Goal: Check status: Check status

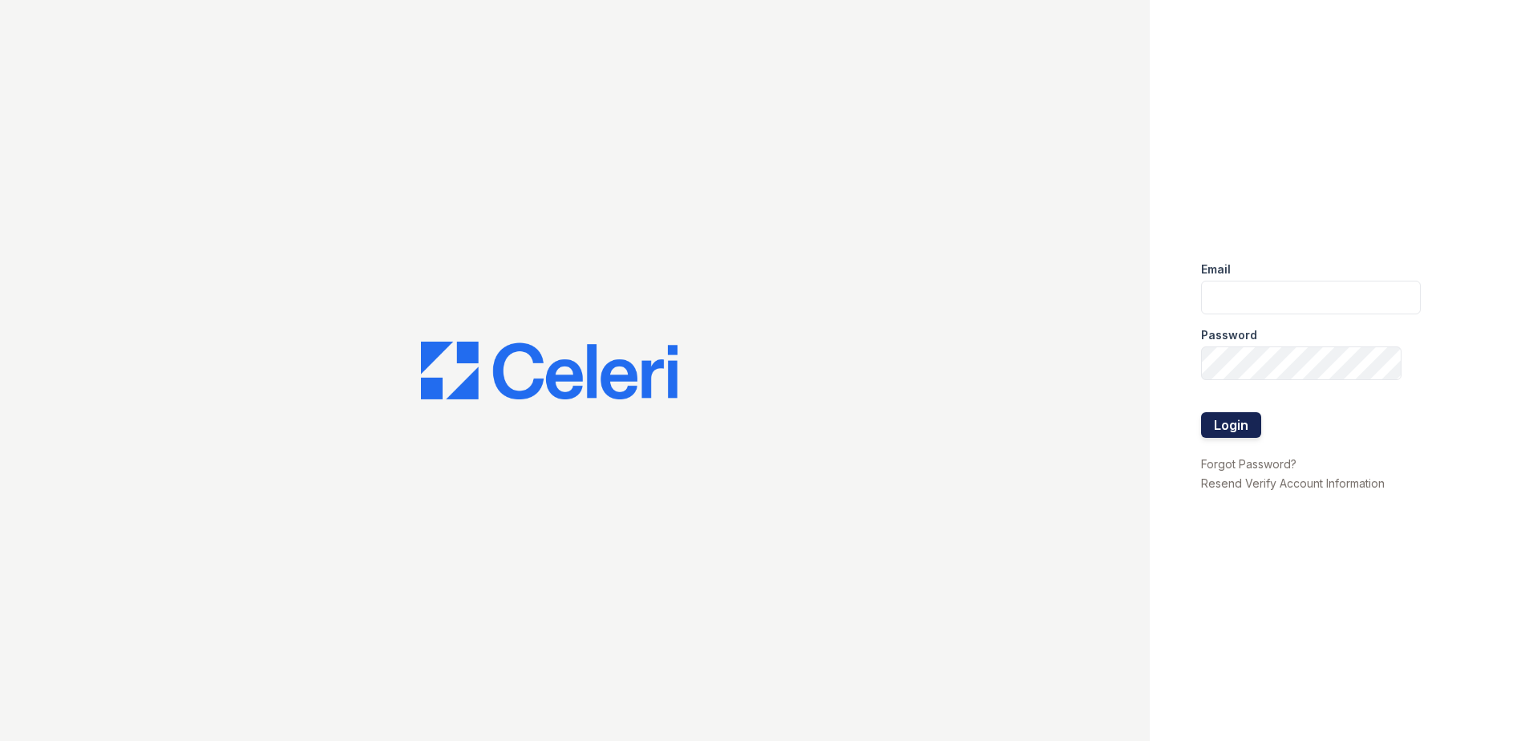
type input "[EMAIL_ADDRESS][DOMAIN_NAME]"
click at [1245, 431] on button "Login" at bounding box center [1231, 425] width 60 height 26
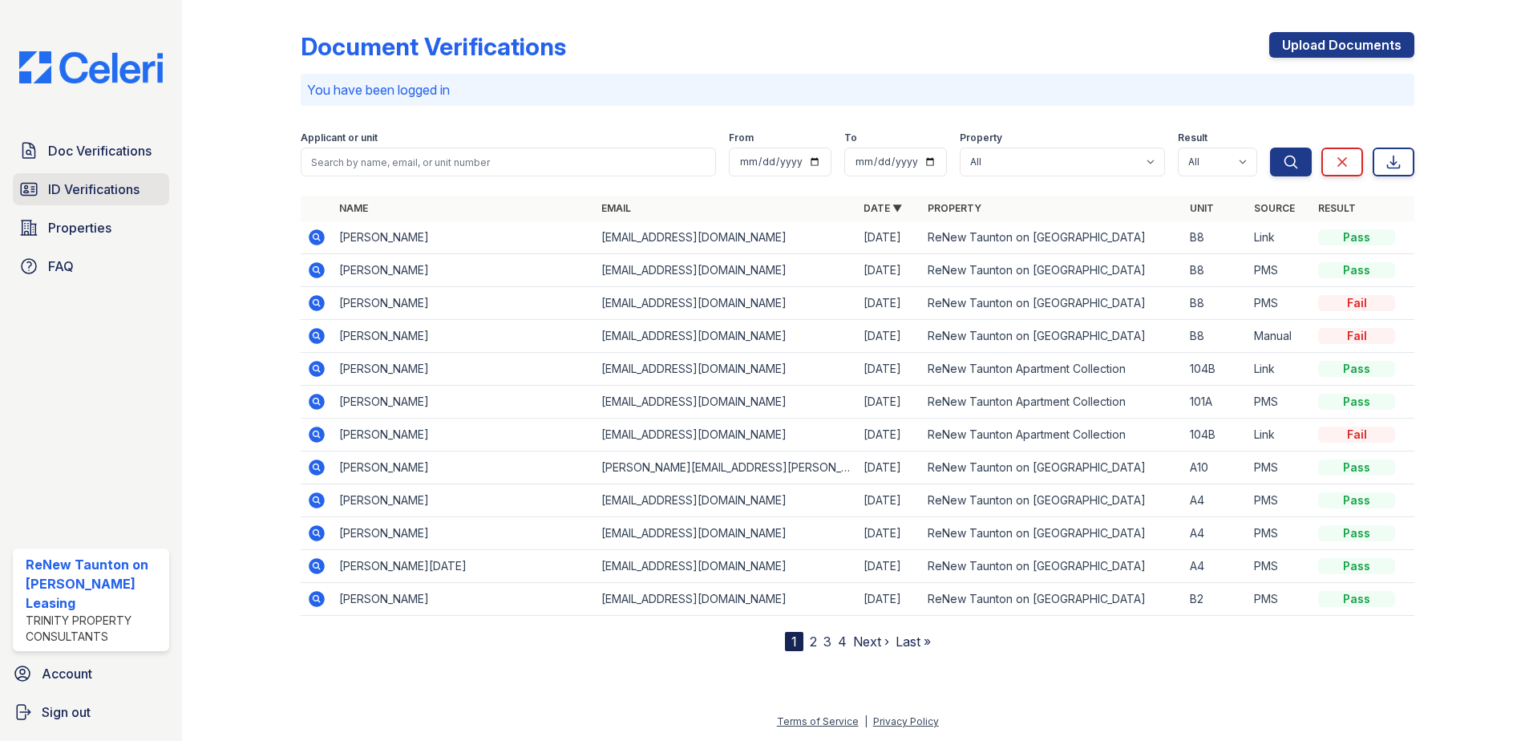
click at [117, 188] on span "ID Verifications" at bounding box center [93, 189] width 91 height 19
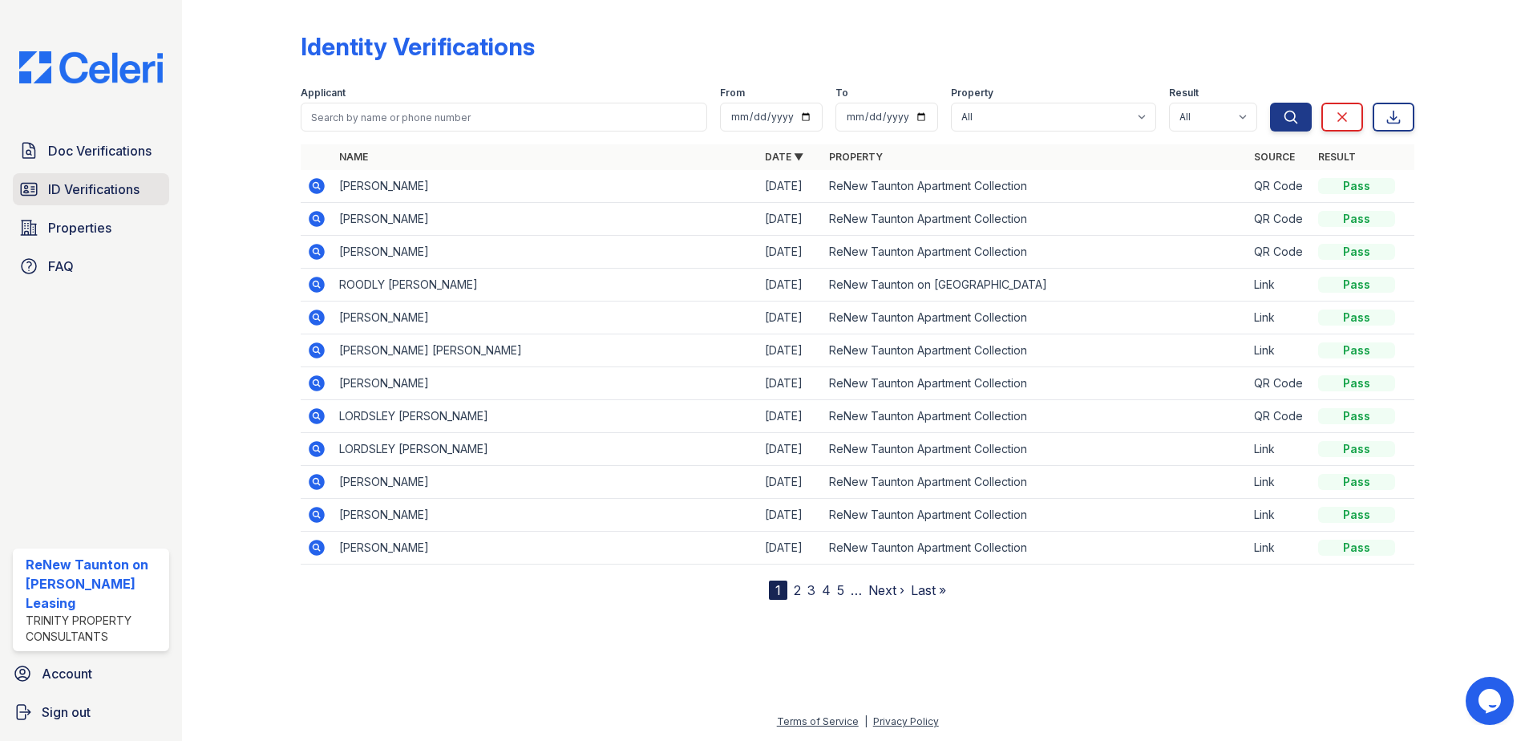
click at [41, 191] on link "ID Verifications" at bounding box center [91, 189] width 156 height 32
click at [106, 191] on span "ID Verifications" at bounding box center [93, 189] width 91 height 19
click at [798, 590] on link "2" at bounding box center [797, 590] width 7 height 16
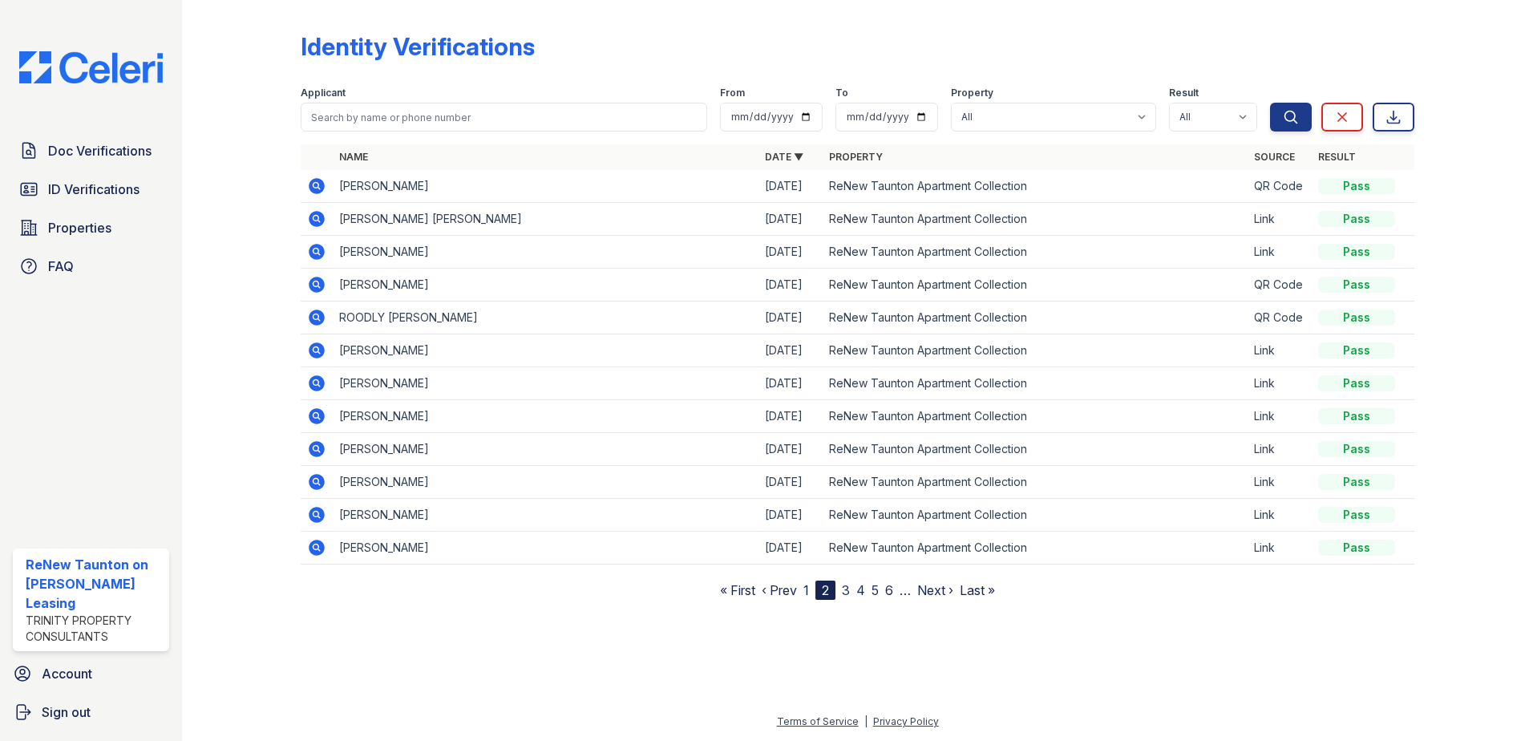
click at [848, 588] on link "3" at bounding box center [846, 590] width 8 height 16
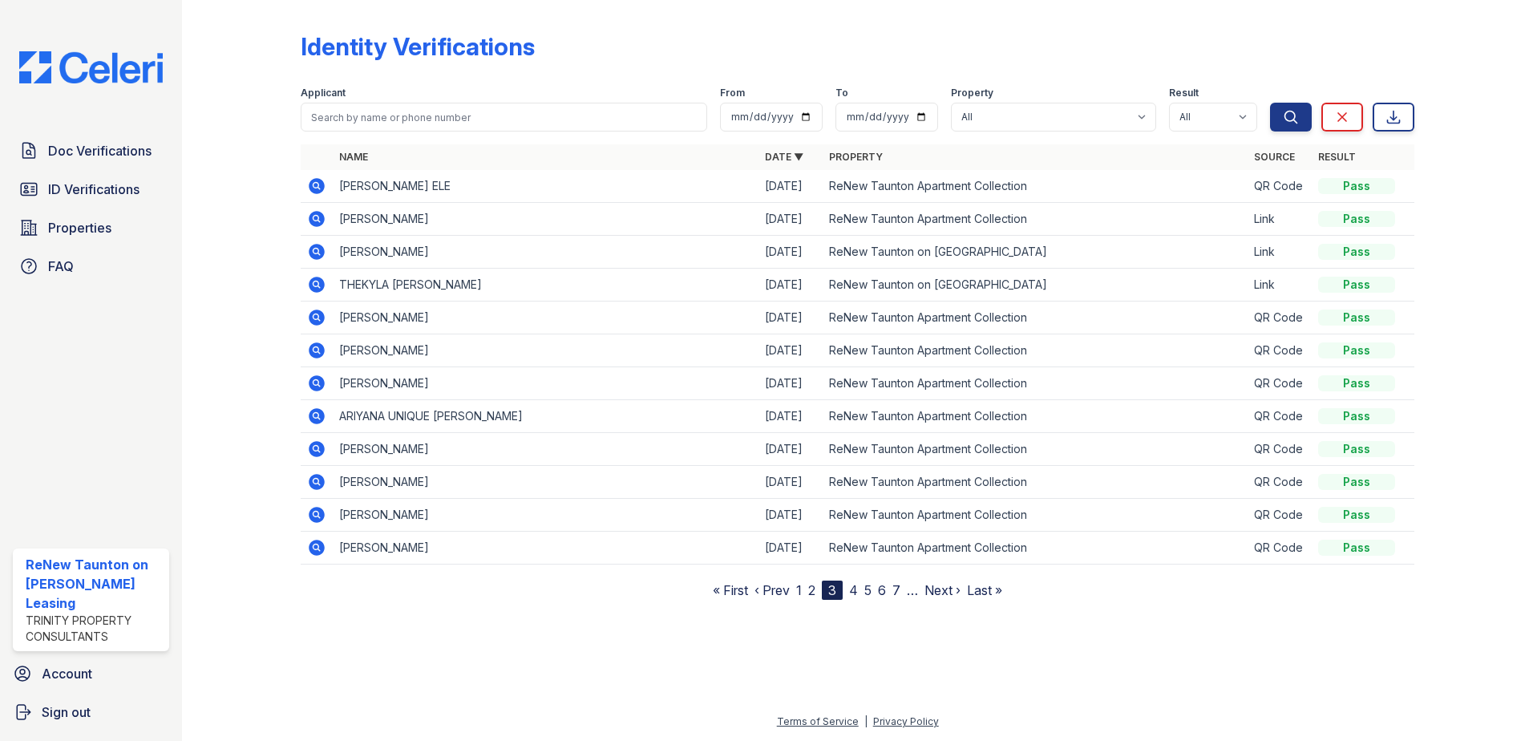
click at [853, 591] on link "4" at bounding box center [853, 590] width 9 height 16
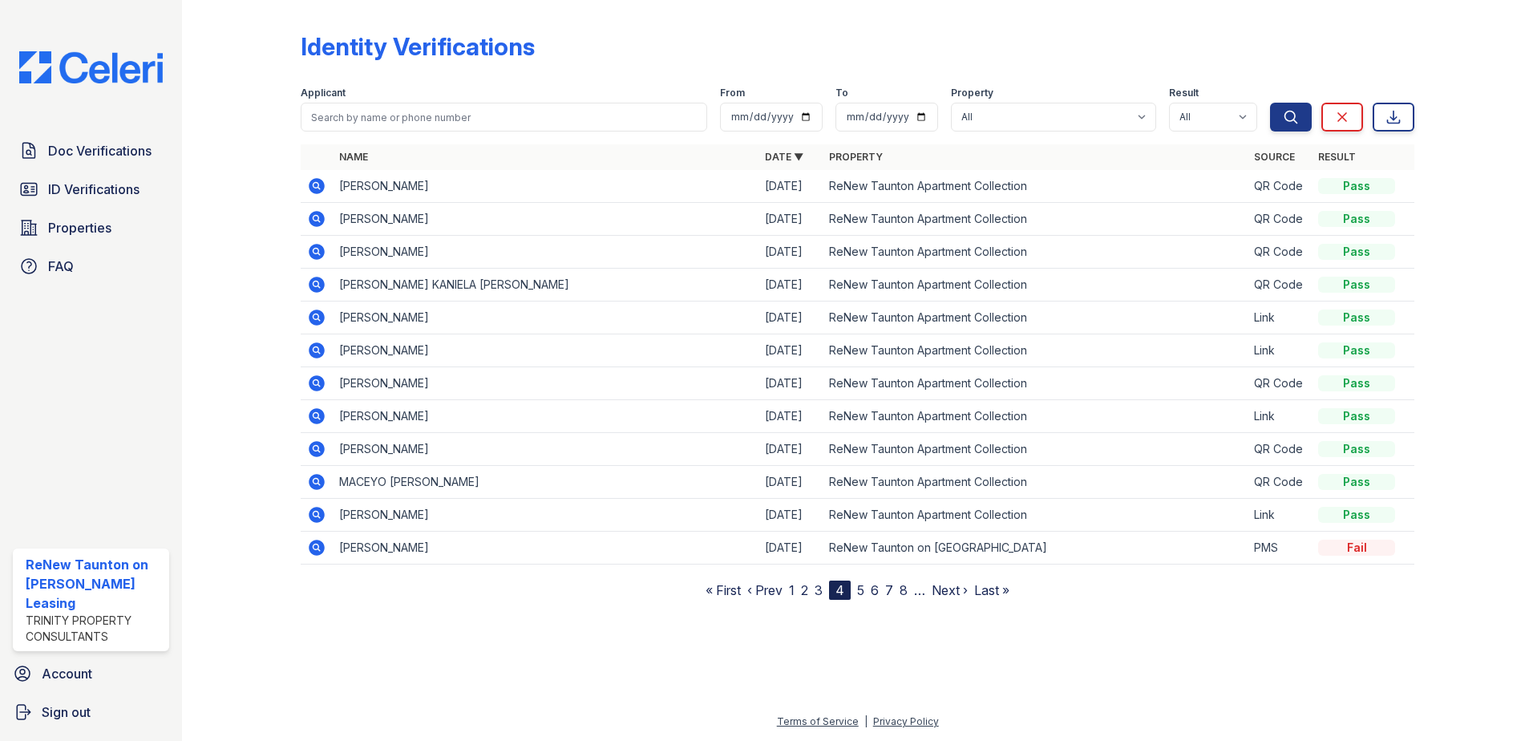
click at [861, 586] on link "5" at bounding box center [860, 590] width 7 height 16
click at [318, 314] on icon at bounding box center [316, 317] width 19 height 19
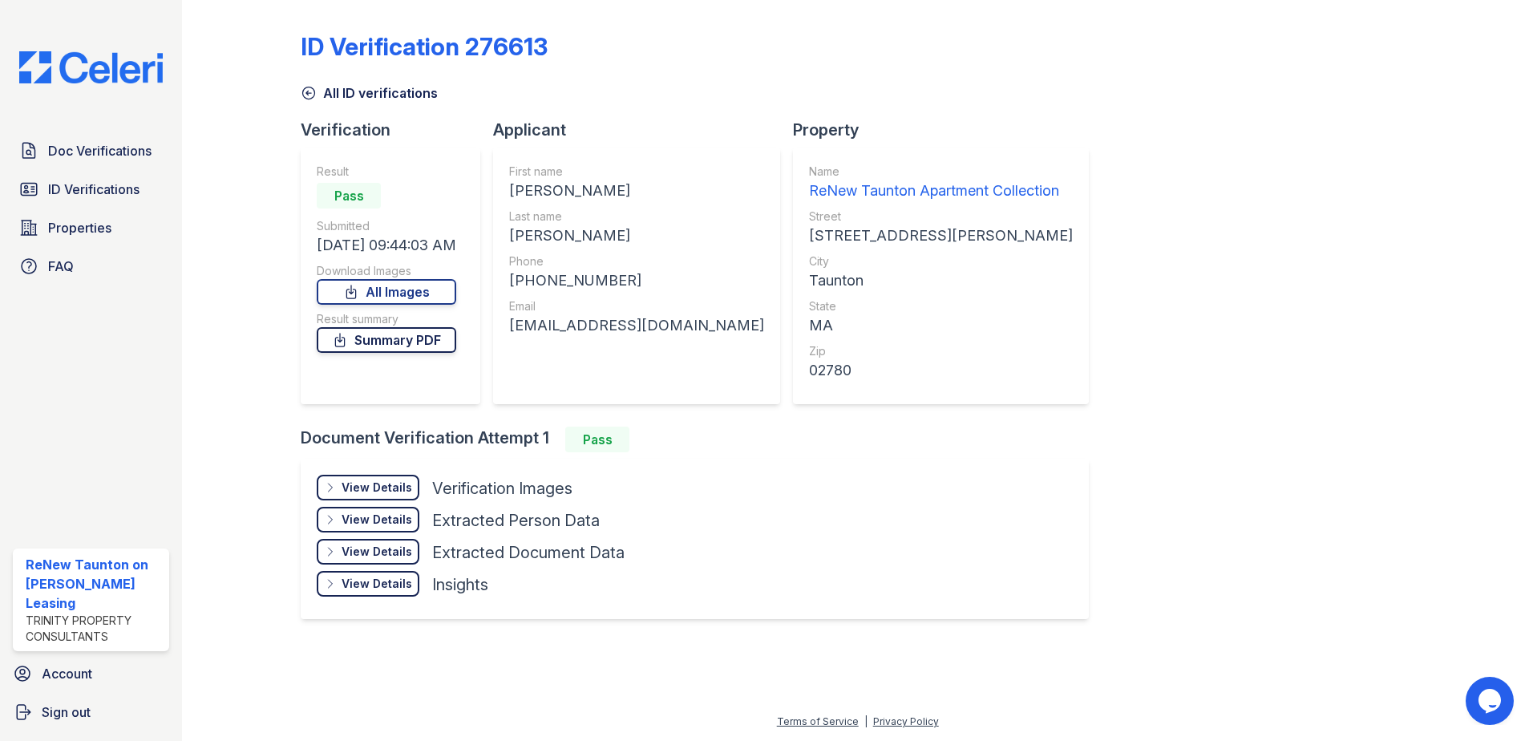
click at [426, 348] on link "Summary PDF" at bounding box center [387, 340] width 140 height 26
click at [356, 291] on icon at bounding box center [351, 291] width 9 height 13
